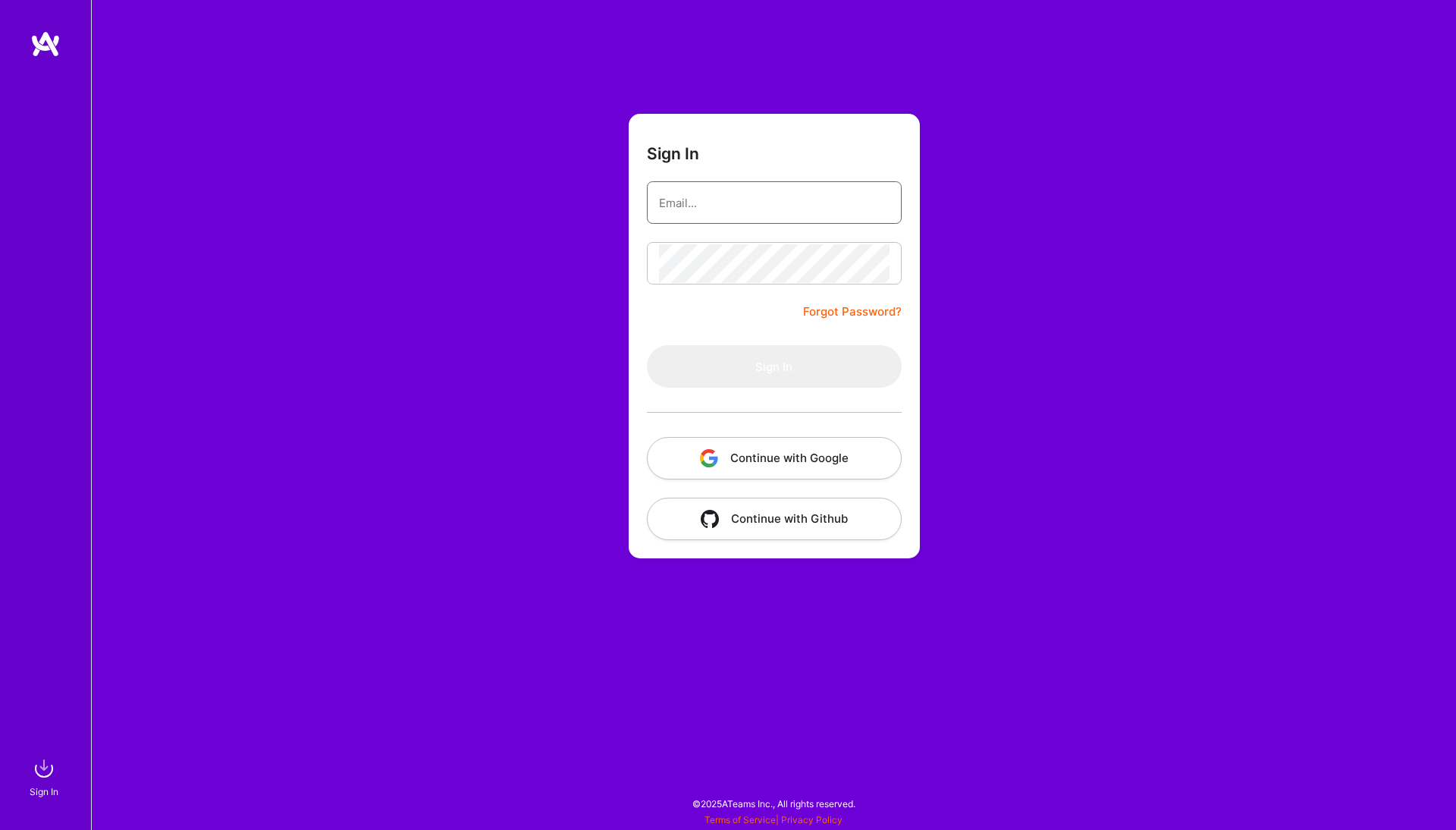
type input "[EMAIL_ADDRESS][DOMAIN_NAME]"
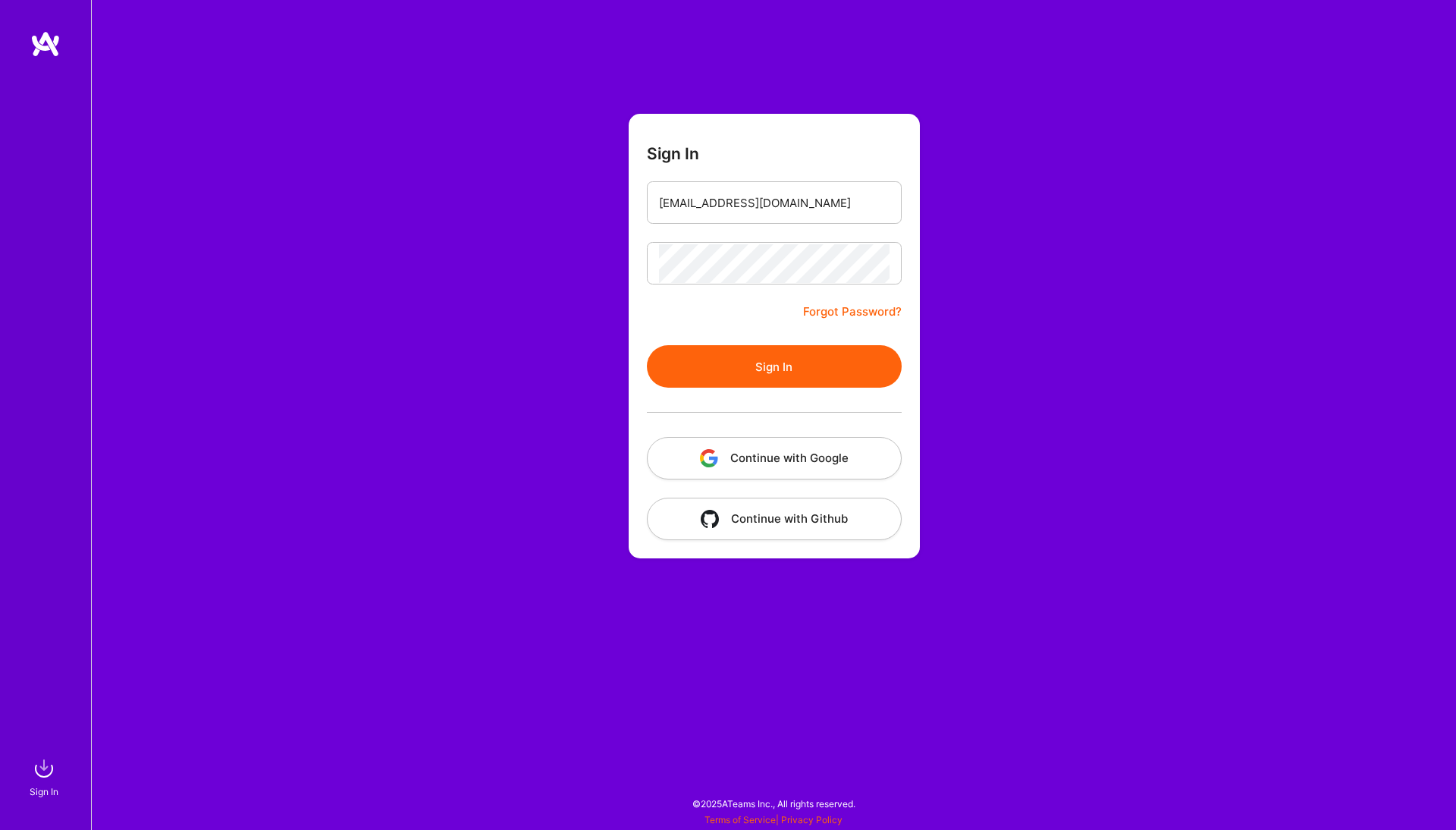
click at [792, 350] on button "Sign In" at bounding box center [774, 367] width 255 height 43
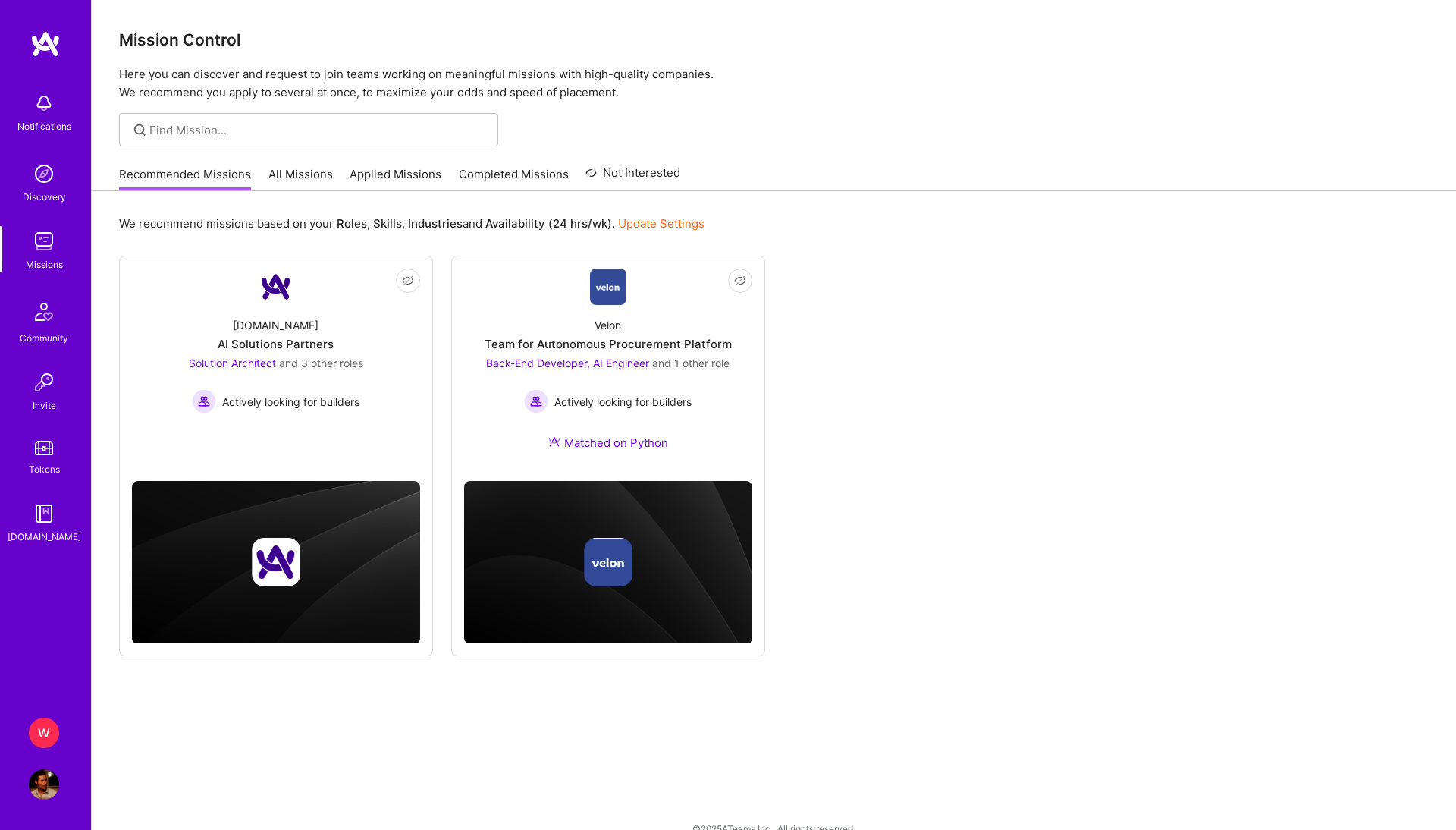
click at [46, 730] on div "W" at bounding box center [44, 733] width 30 height 30
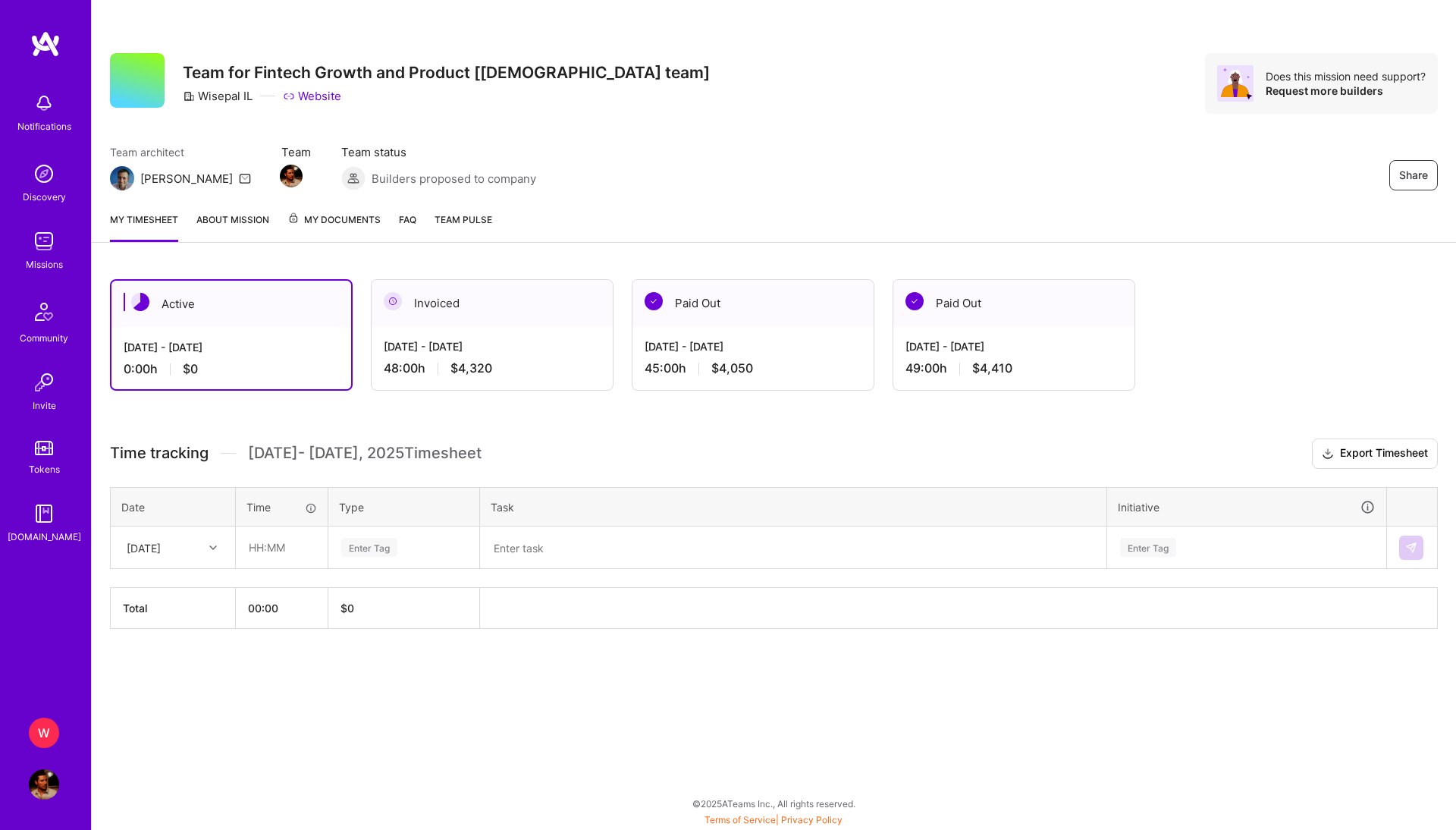
click at [1024, 322] on div "Paid Out" at bounding box center [1014, 303] width 241 height 47
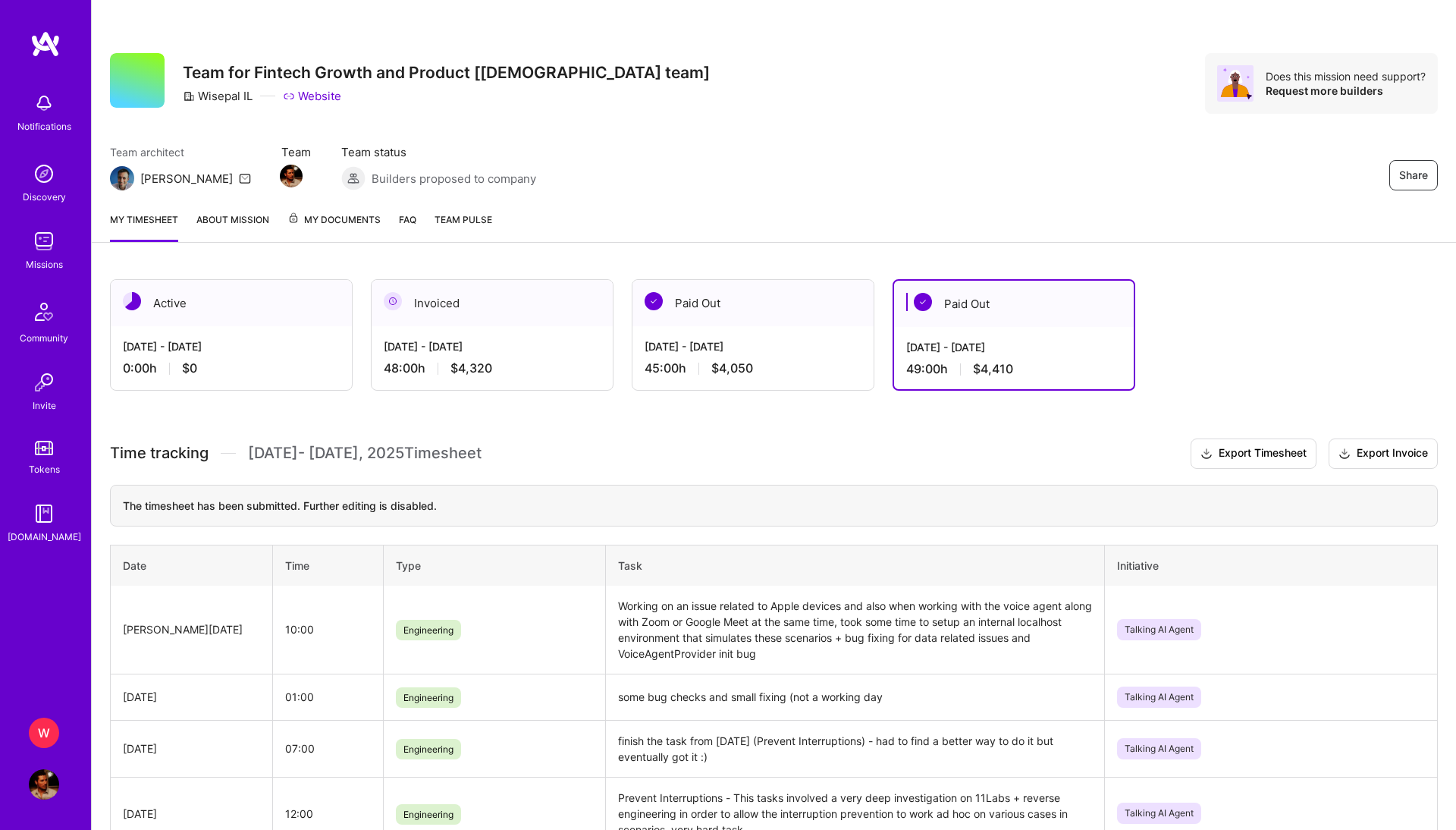
click at [309, 215] on span "My Documents" at bounding box center [334, 219] width 93 height 17
